Goal: Information Seeking & Learning: Check status

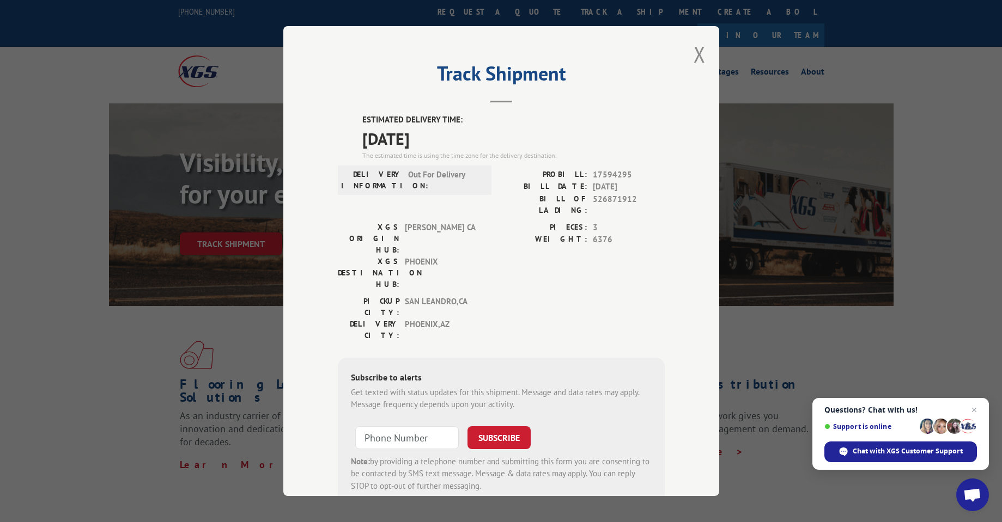
click at [605, 176] on span "17594295" at bounding box center [629, 175] width 72 height 13
copy span "17594295"
click at [696, 54] on button "Close modal" at bounding box center [699, 54] width 12 height 29
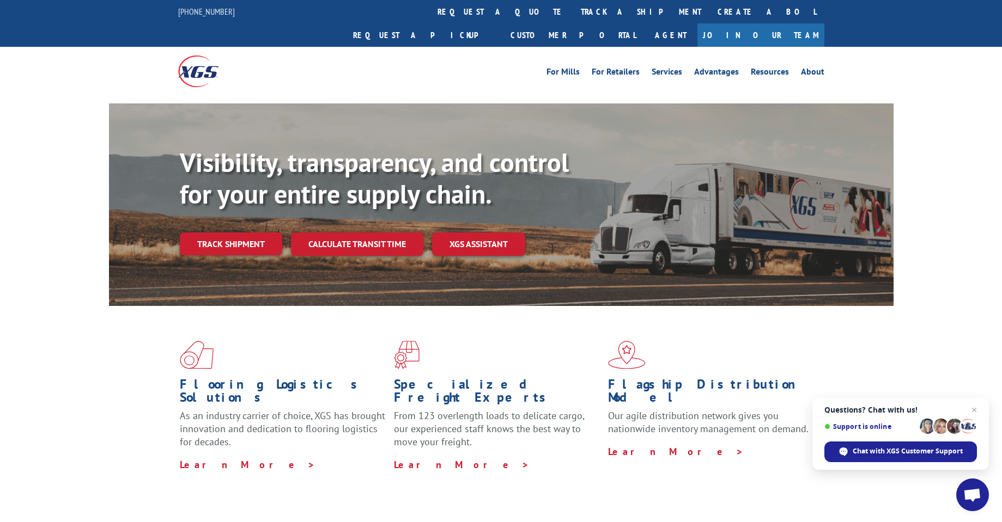
click at [242, 208] on div "Visibility, transparency, and control for your entire supply chain. Track shipm…" at bounding box center [536, 223] width 713 height 152
click at [240, 233] on link "Track shipment" at bounding box center [231, 244] width 102 height 23
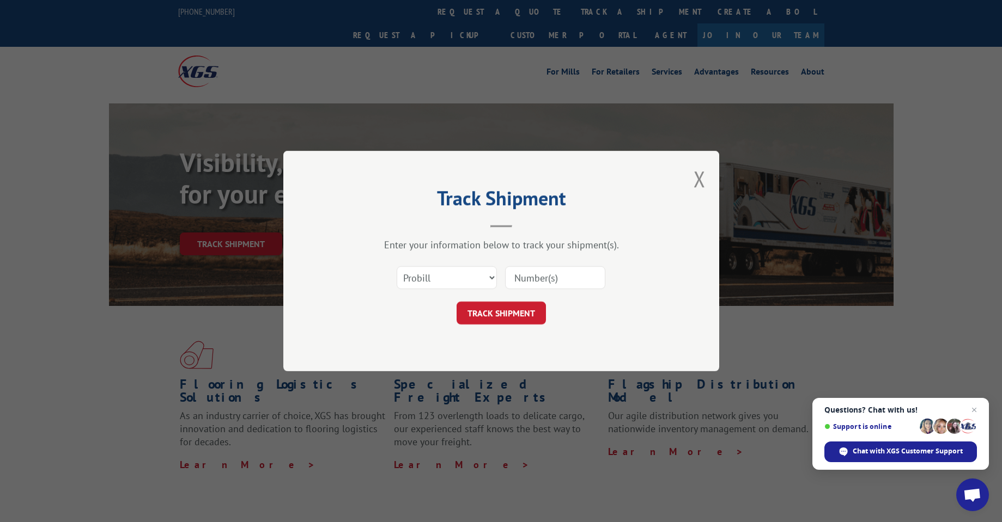
click at [556, 267] on input at bounding box center [555, 277] width 100 height 23
paste input "17594295"
type input "17594295"
click at [491, 312] on button "TRACK SHIPMENT" at bounding box center [500, 313] width 89 height 23
